Goal: Information Seeking & Learning: Learn about a topic

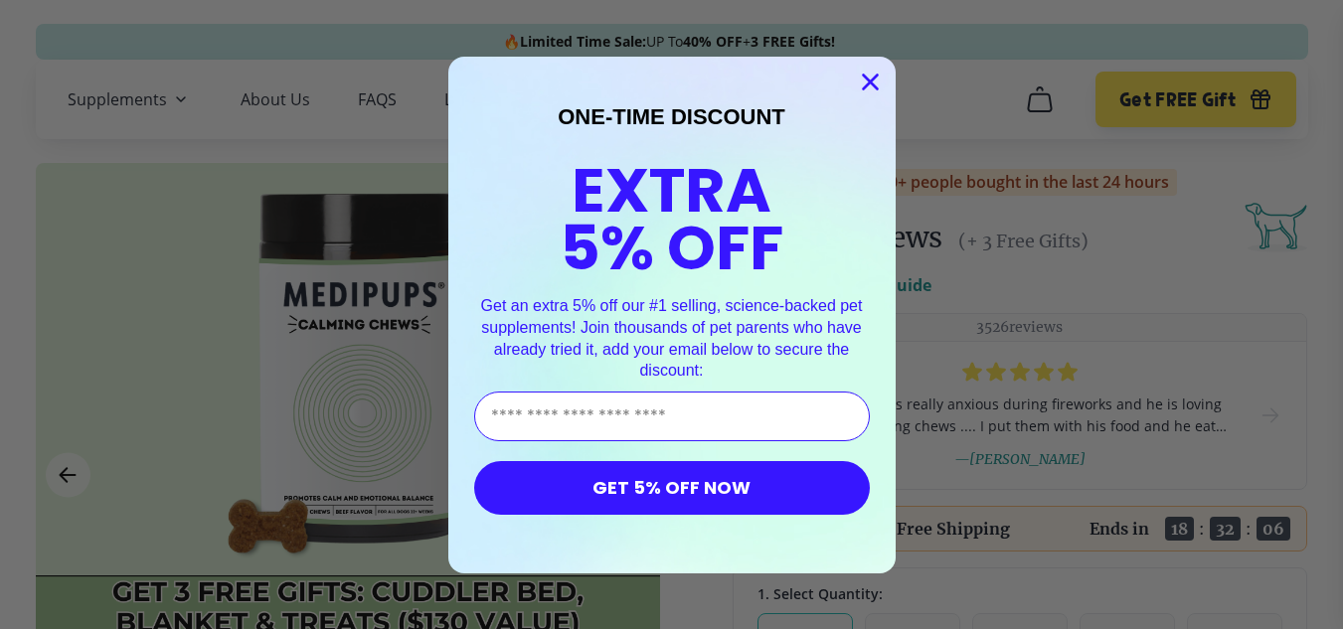
click at [872, 82] on circle "Close dialog" at bounding box center [869, 81] width 33 height 33
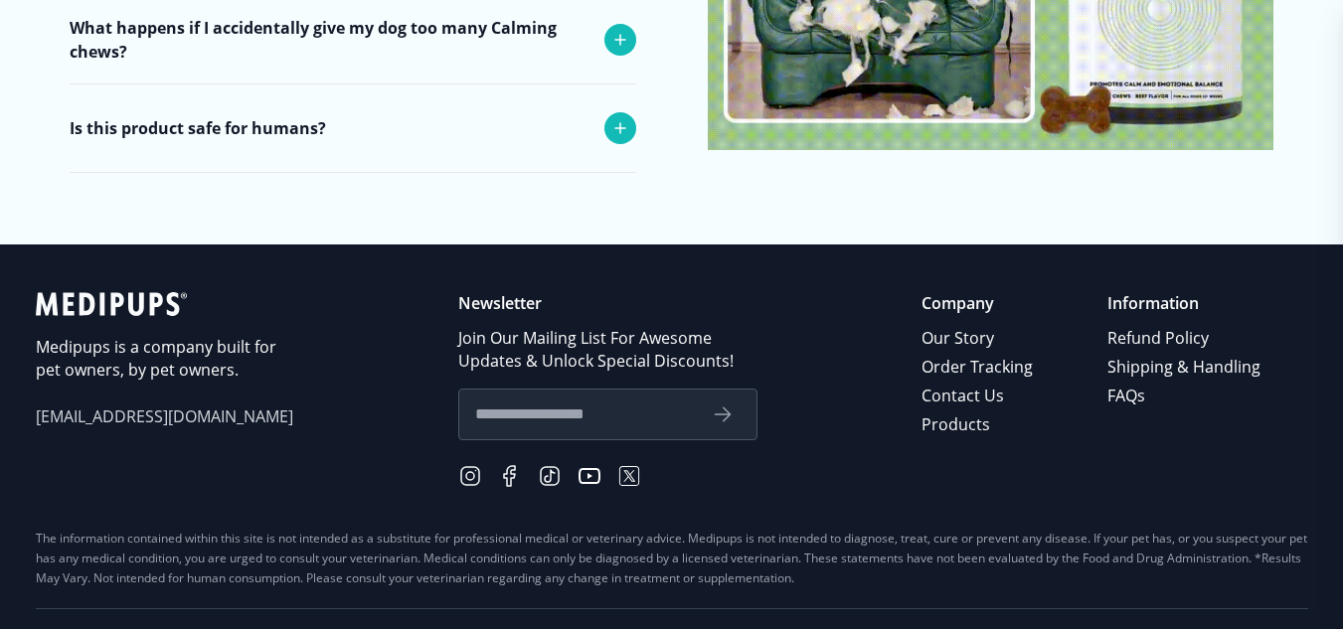
scroll to position [8257, 0]
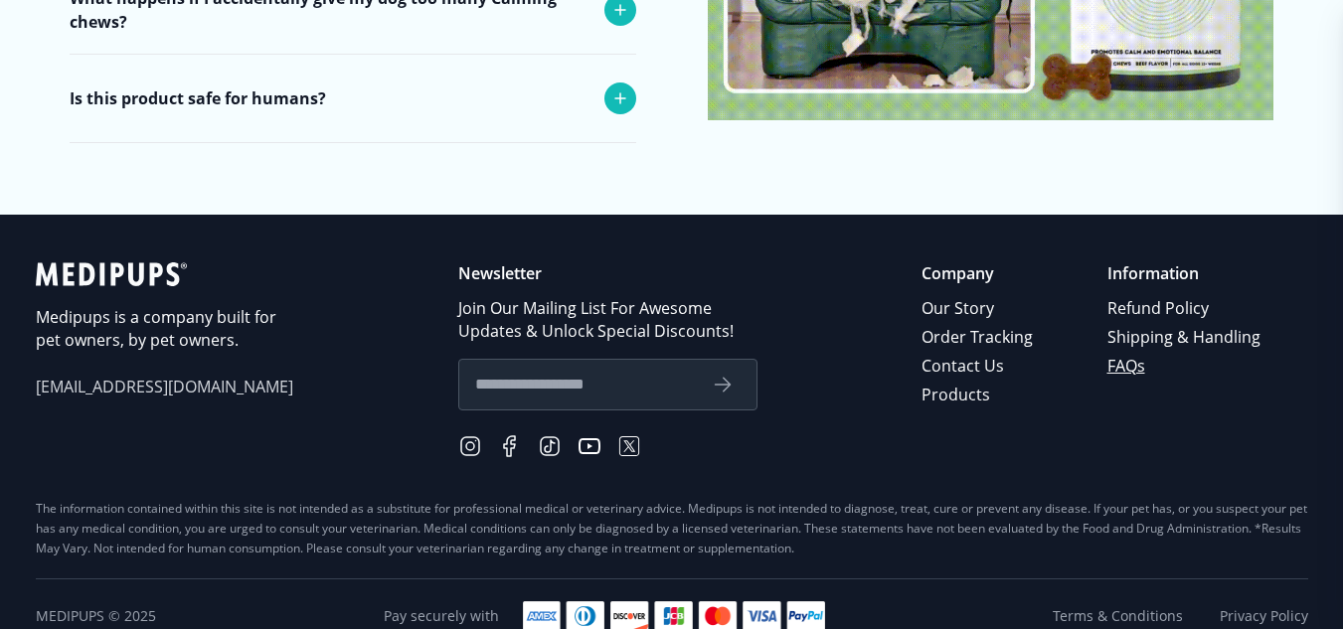
click at [1128, 352] on link "FAQs" at bounding box center [1185, 366] width 156 height 29
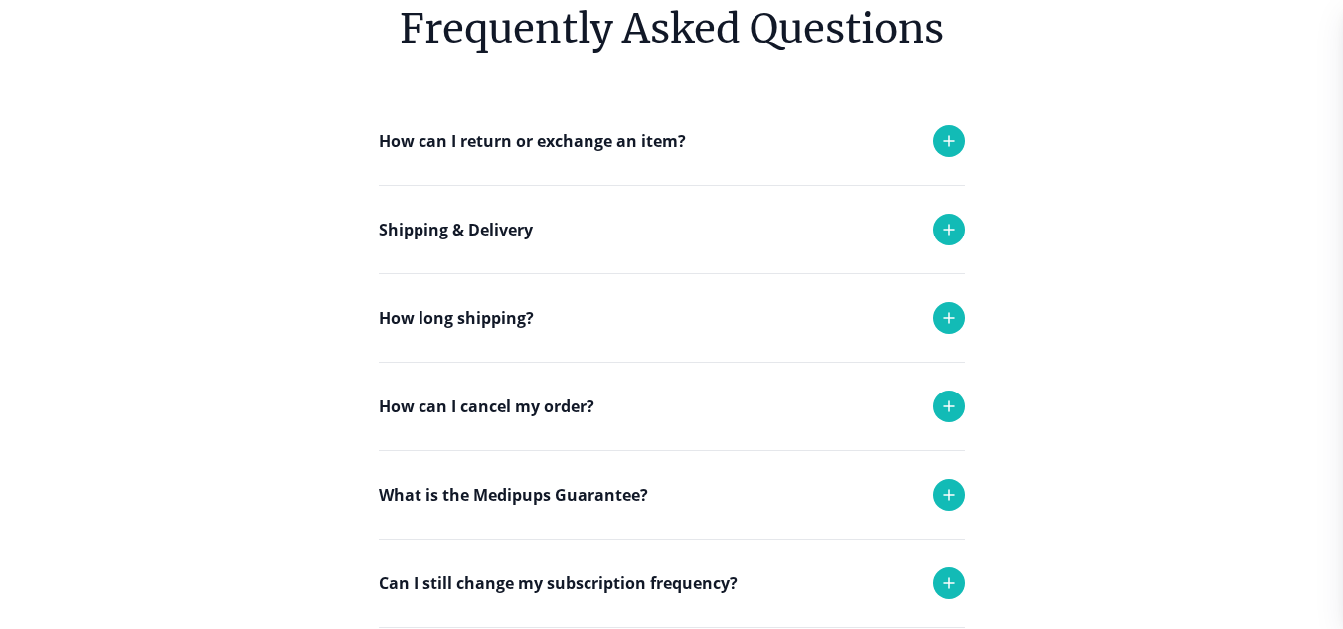
scroll to position [186, 0]
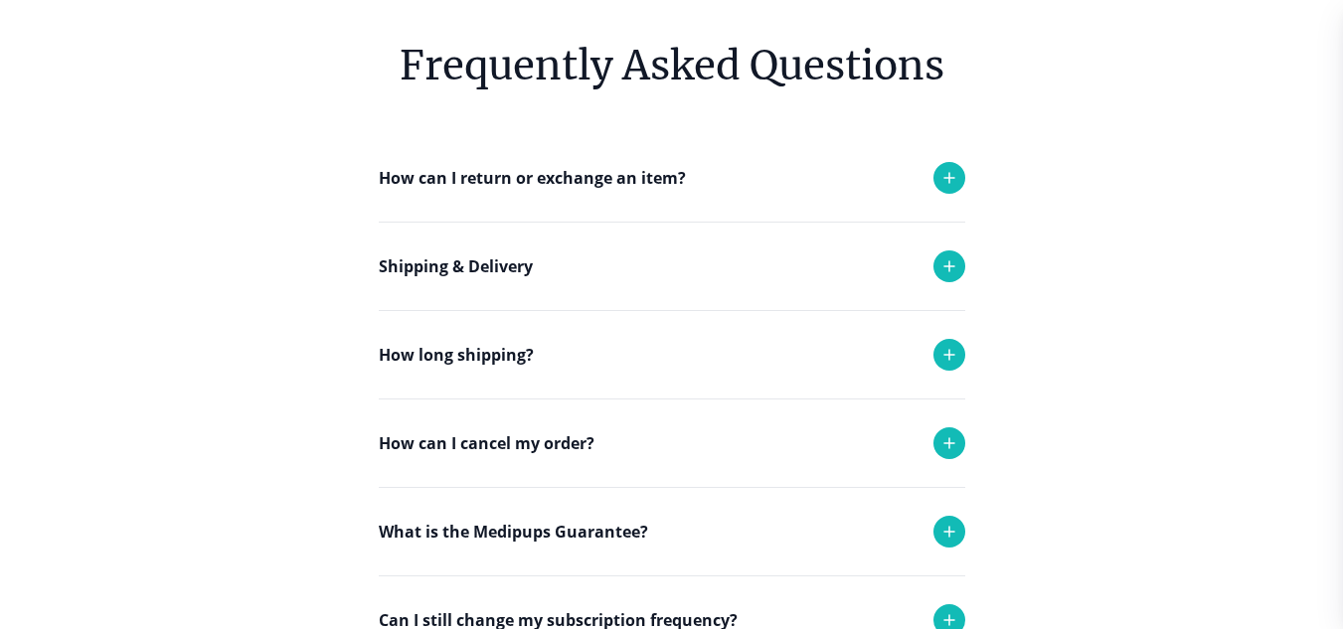
click at [513, 266] on p "Shipping & Delivery" at bounding box center [456, 266] width 154 height 24
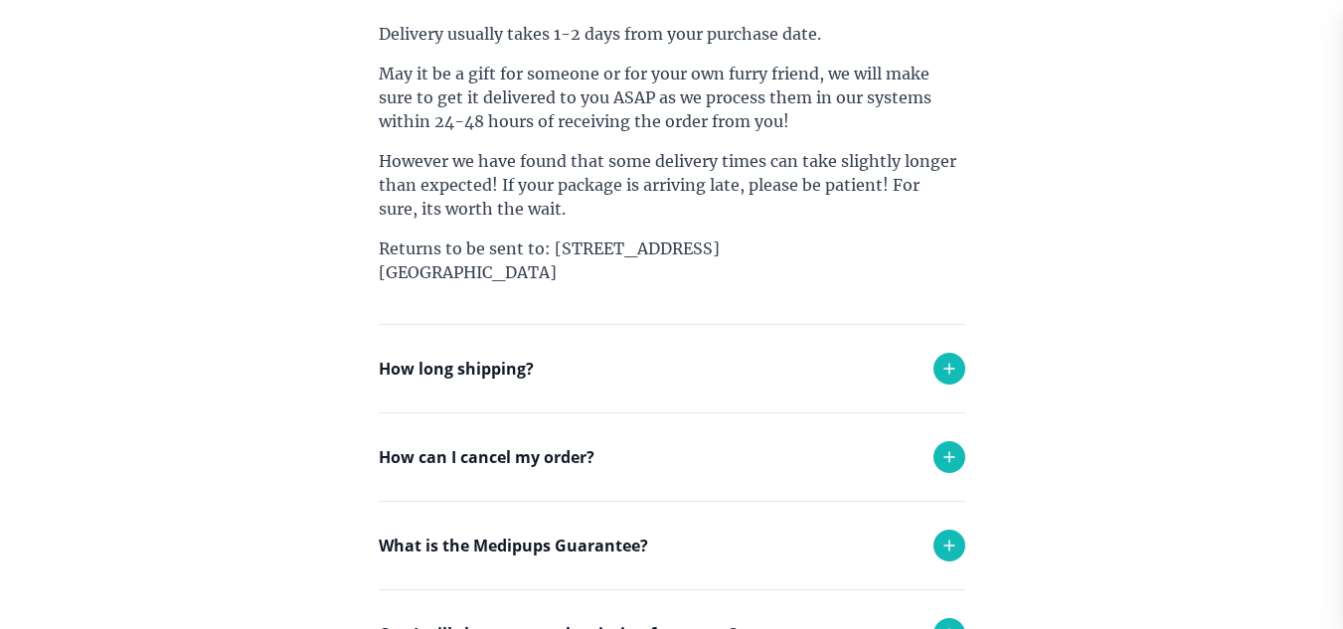
scroll to position [503, 0]
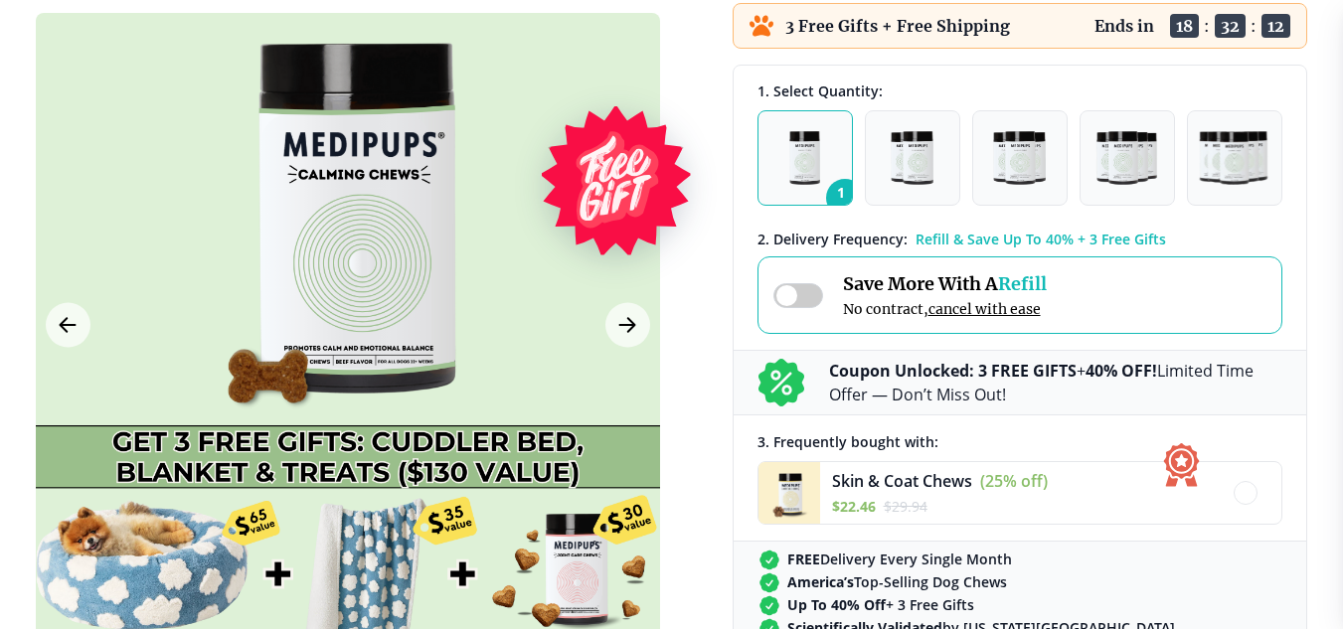
scroll to position [8138, 0]
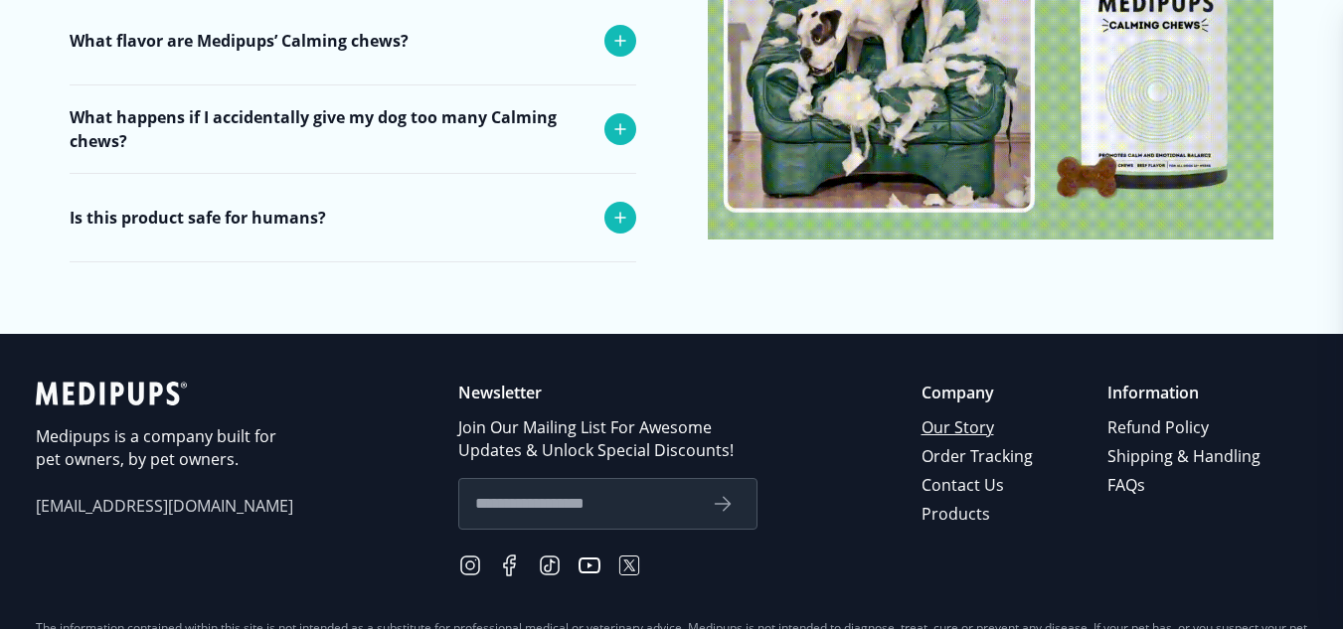
click at [965, 414] on link "Our Story" at bounding box center [978, 428] width 114 height 29
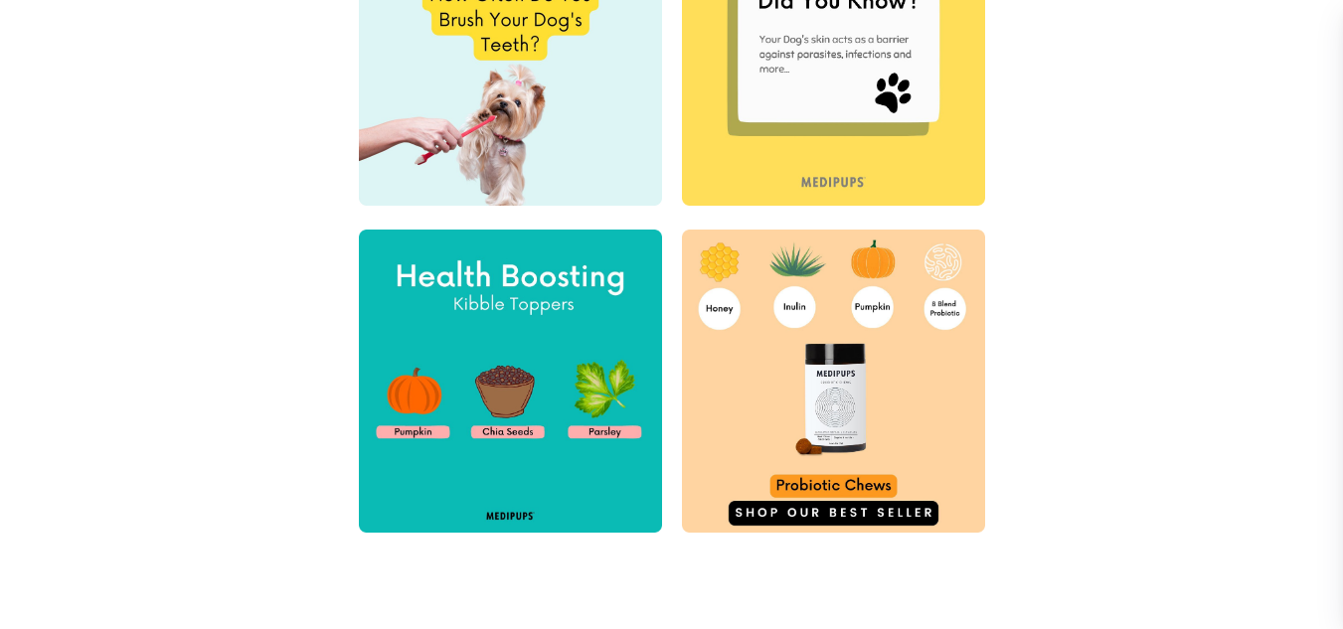
scroll to position [848, 0]
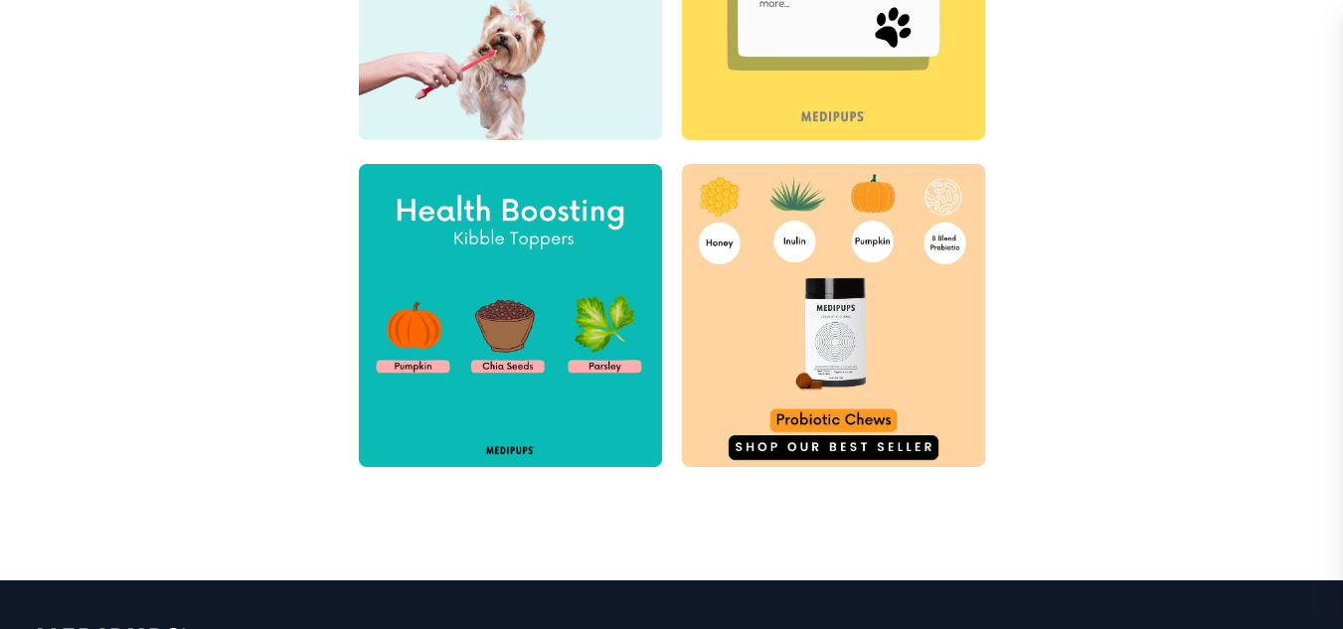
scroll to position [8019, 0]
